Goal: Use online tool/utility: Utilize a website feature to perform a specific function

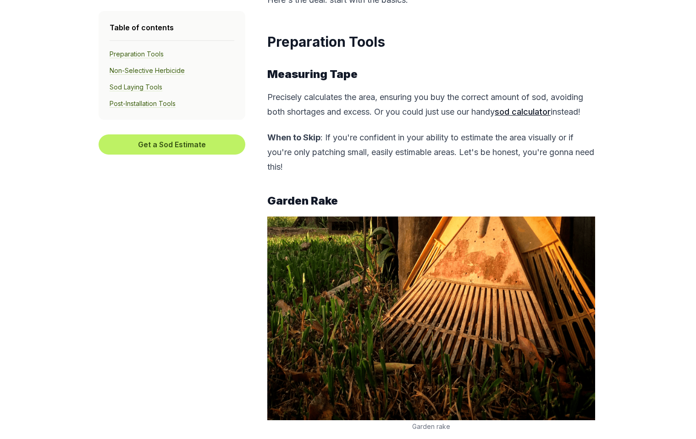
scroll to position [459, 0]
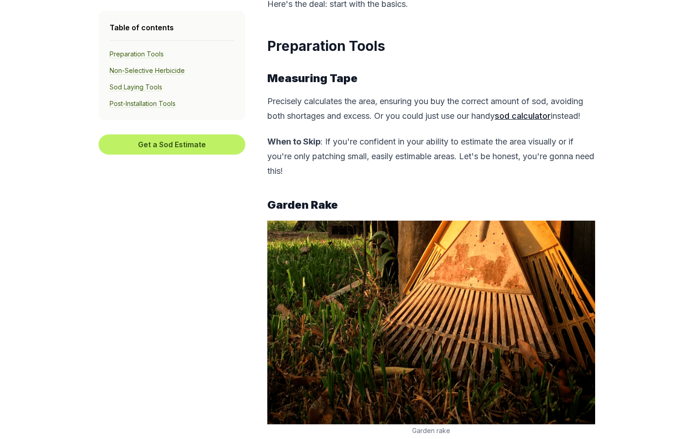
click at [517, 119] on link "sod calculator" at bounding box center [523, 116] width 56 height 10
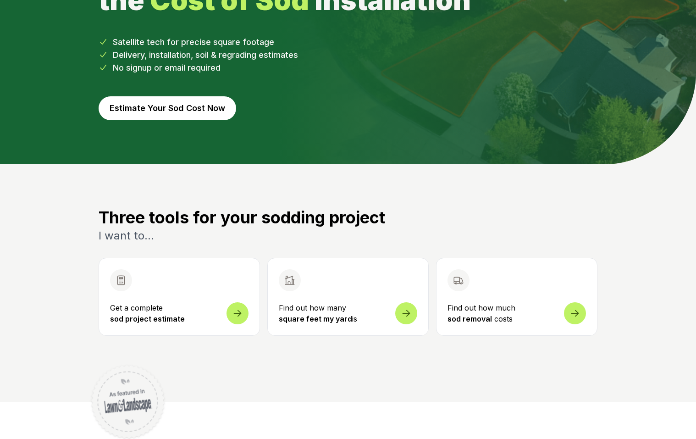
scroll to position [138, 0]
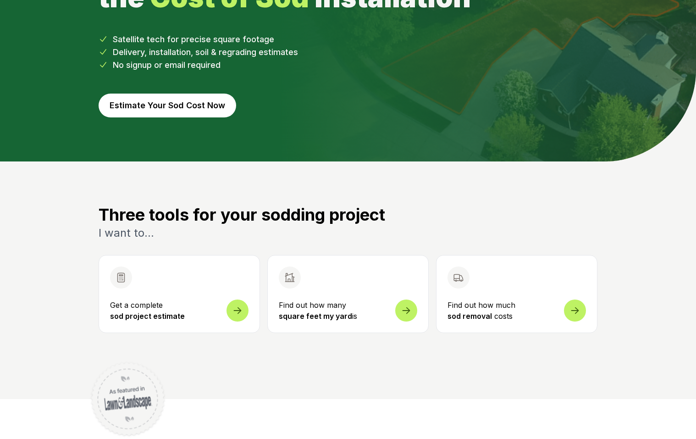
click at [406, 308] on icon at bounding box center [406, 308] width 11 height 11
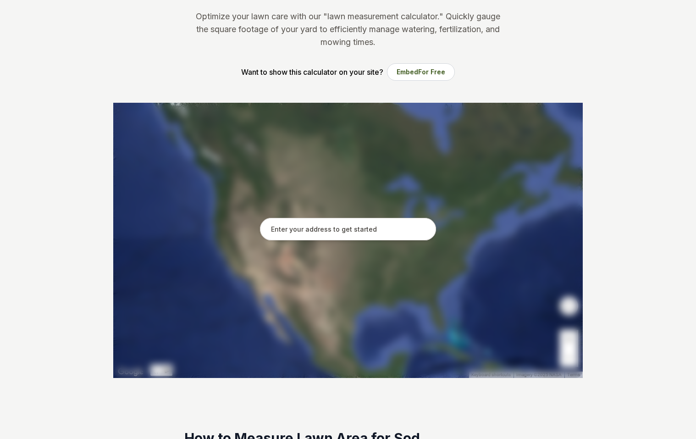
scroll to position [138, 0]
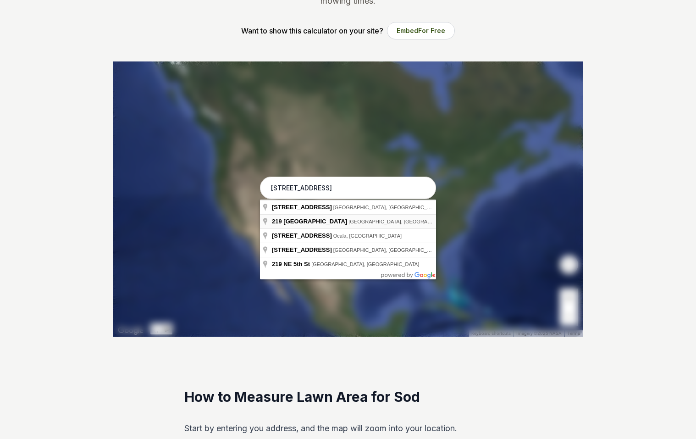
type input "219 Northeast 5th Street, Chiefland, FL"
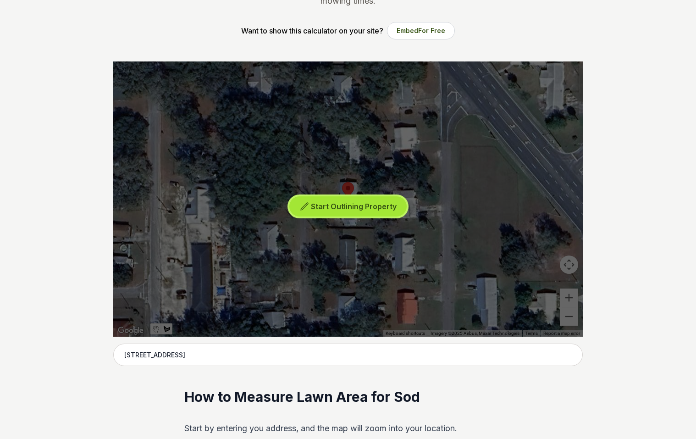
click at [354, 211] on button "Start Outlining Property" at bounding box center [347, 206] width 117 height 21
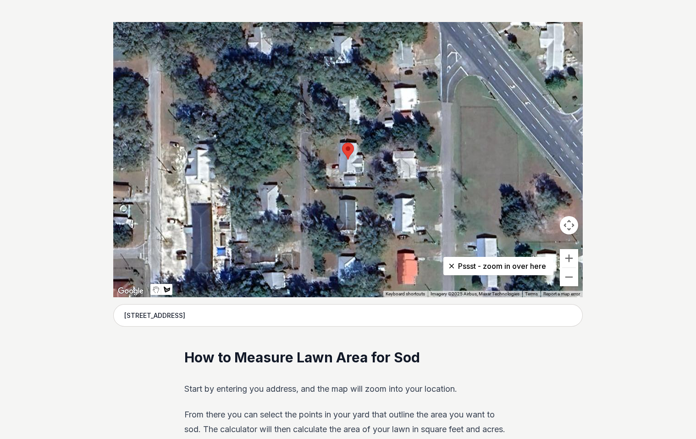
scroll to position [183, 0]
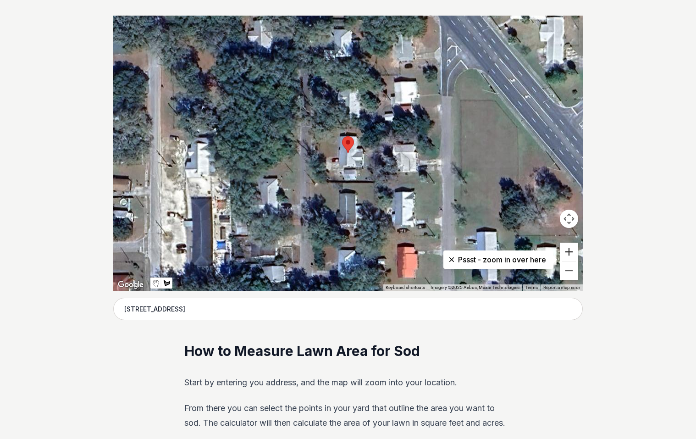
click at [569, 251] on button "Zoom in" at bounding box center [569, 252] width 18 height 18
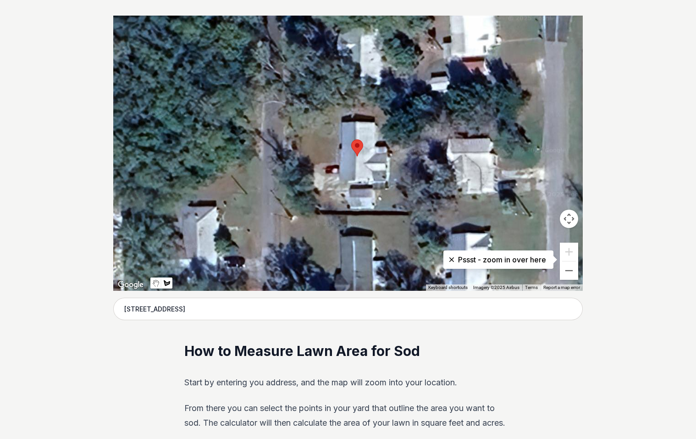
drag, startPoint x: 325, startPoint y: 159, endPoint x: 333, endPoint y: 162, distance: 8.9
click at [333, 162] on div at bounding box center [348, 153] width 470 height 275
click at [333, 161] on div at bounding box center [348, 153] width 470 height 275
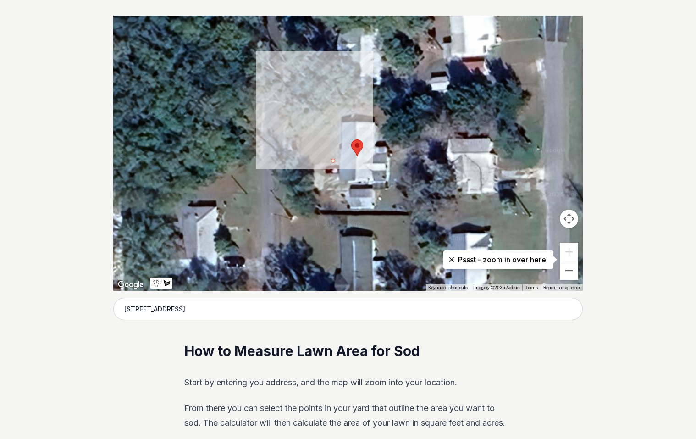
click at [303, 161] on div at bounding box center [348, 153] width 470 height 275
click at [304, 130] on div at bounding box center [348, 153] width 470 height 275
click at [309, 125] on div at bounding box center [348, 153] width 470 height 275
click at [310, 115] on div at bounding box center [348, 153] width 470 height 275
click at [340, 114] on div at bounding box center [348, 153] width 470 height 275
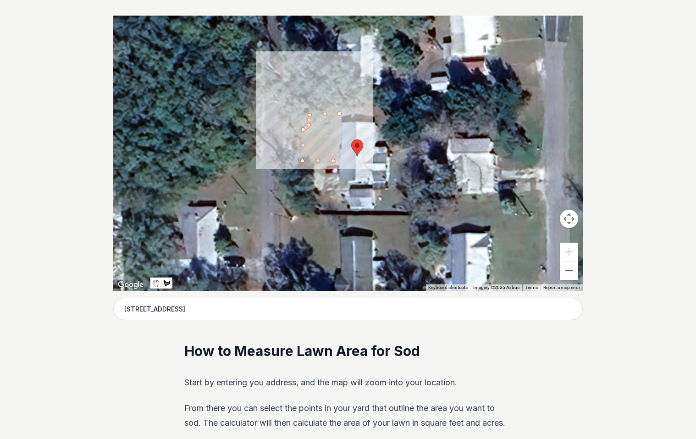
click at [334, 159] on div at bounding box center [348, 153] width 470 height 275
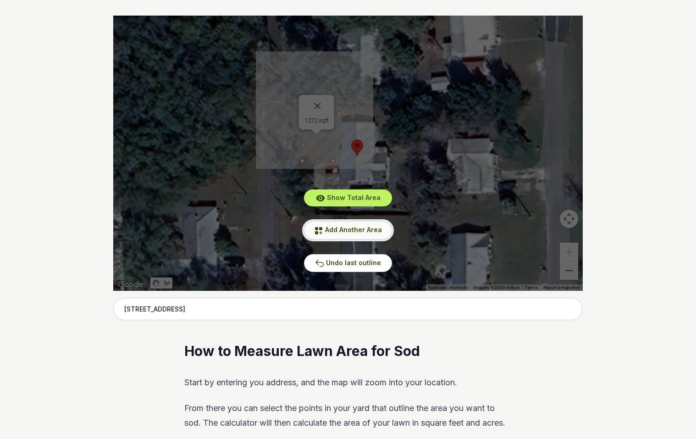
click at [355, 228] on span "Add Another Area" at bounding box center [353, 230] width 57 height 8
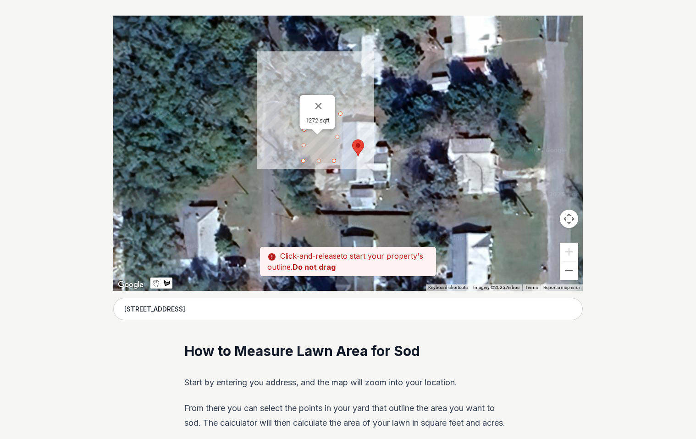
click at [376, 191] on div at bounding box center [348, 153] width 470 height 275
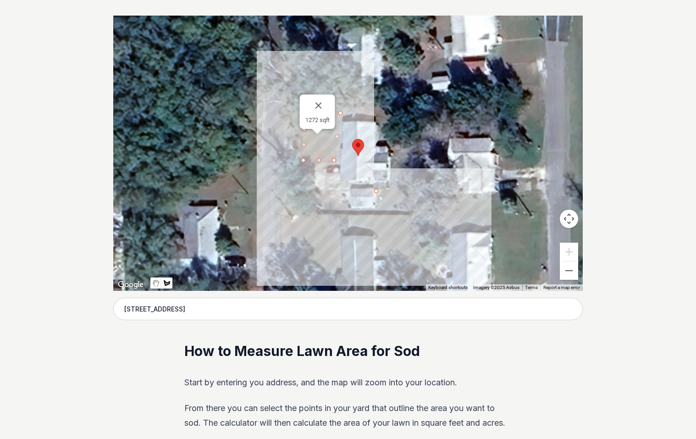
click at [377, 208] on div at bounding box center [348, 153] width 470 height 275
click at [413, 207] on div at bounding box center [348, 153] width 470 height 275
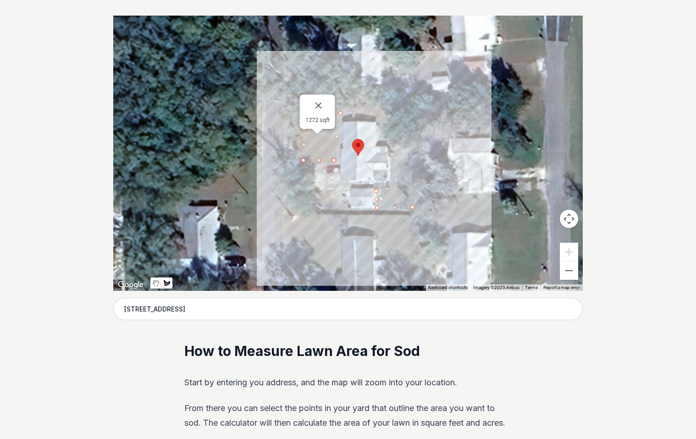
click at [411, 157] on div at bounding box center [348, 153] width 470 height 275
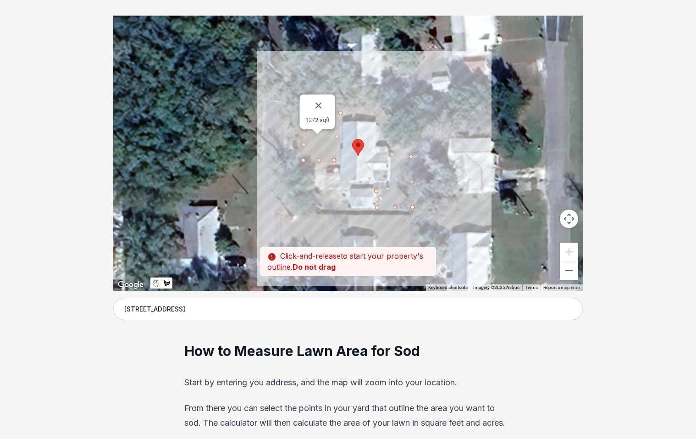
click at [393, 157] on div at bounding box center [348, 153] width 470 height 275
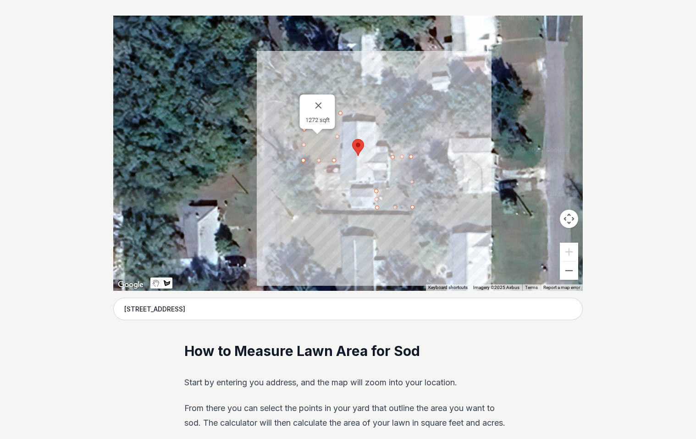
click at [393, 189] on div at bounding box center [348, 153] width 470 height 275
click at [379, 189] on div at bounding box center [348, 153] width 470 height 275
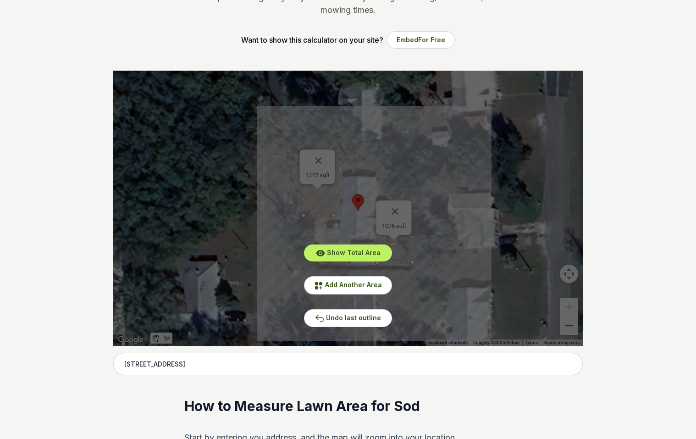
scroll to position [0, 0]
